Goal: Transaction & Acquisition: Purchase product/service

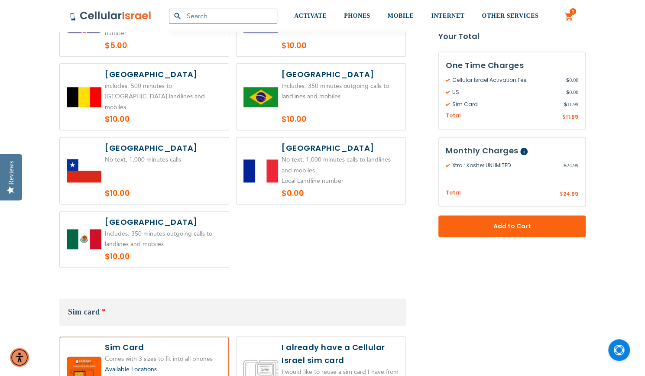
scroll to position [760, 0]
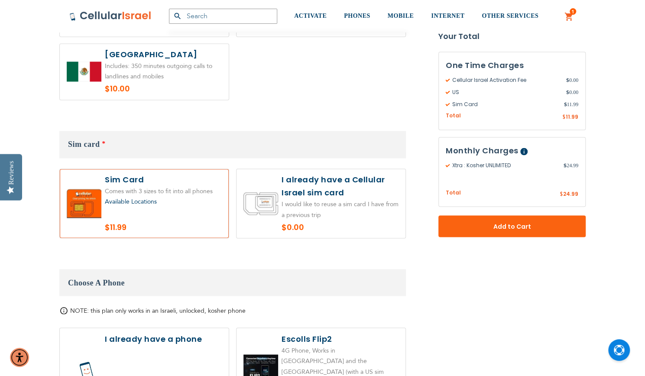
click at [271, 194] on label at bounding box center [320, 203] width 169 height 69
radio input "true"
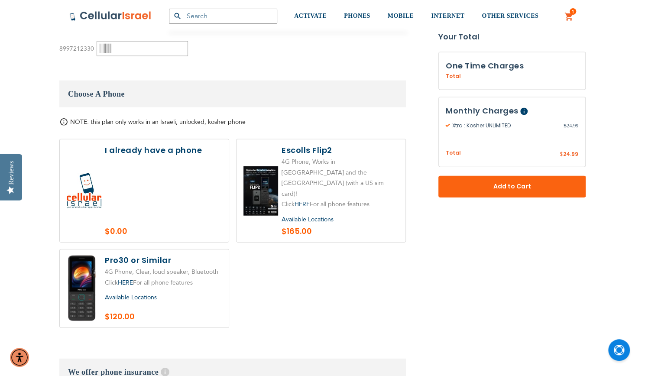
scroll to position [1050, 0]
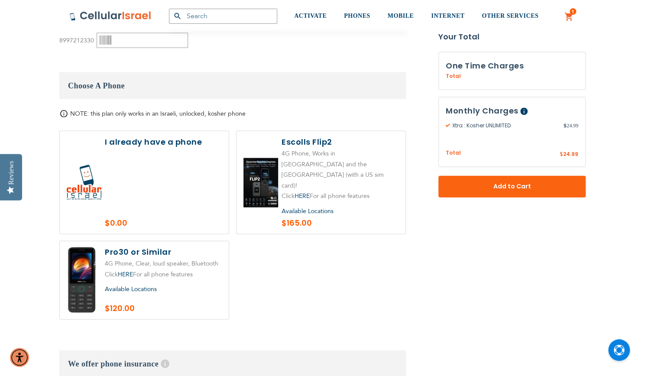
click at [179, 168] on label at bounding box center [144, 182] width 169 height 103
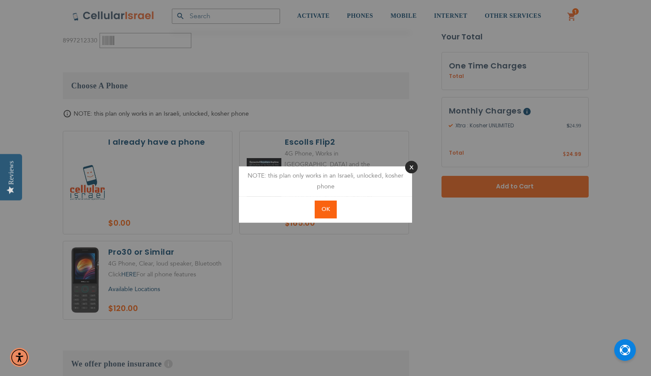
click at [406, 163] on button "Close" at bounding box center [411, 167] width 13 height 13
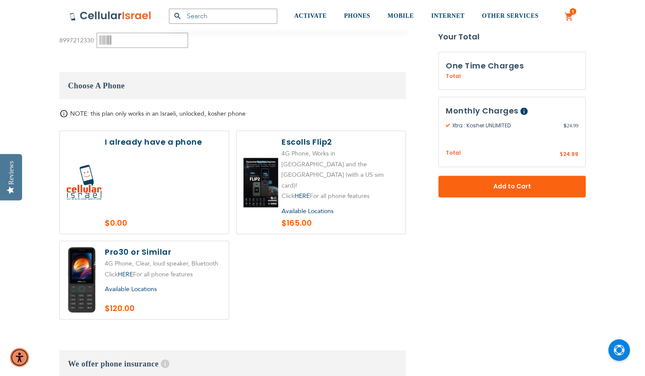
click at [572, 19] on link "1 1 items My Cart" at bounding box center [569, 17] width 10 height 10
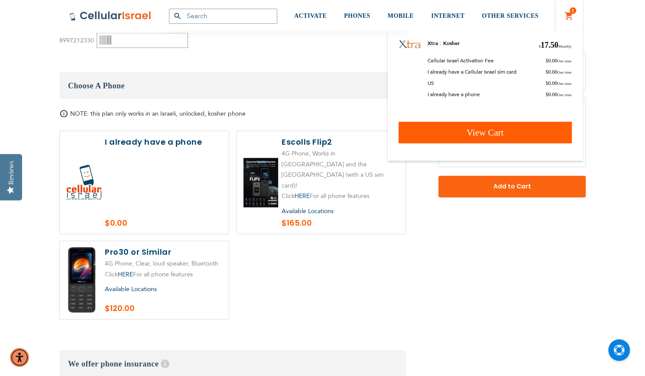
click at [507, 131] on link "View Cart" at bounding box center [484, 133] width 173 height 22
